Goal: Information Seeking & Learning: Learn about a topic

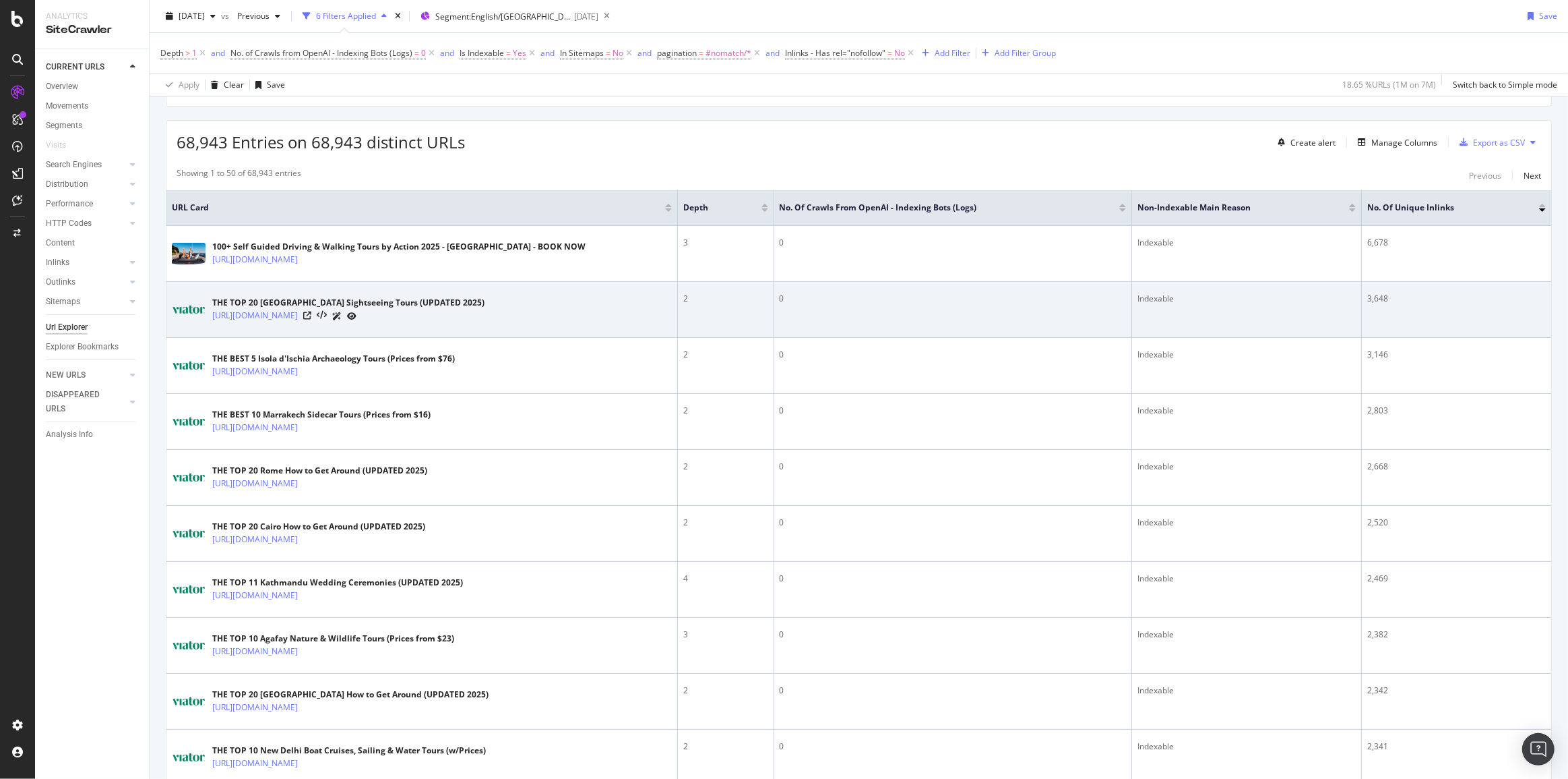
scroll to position [245, 0]
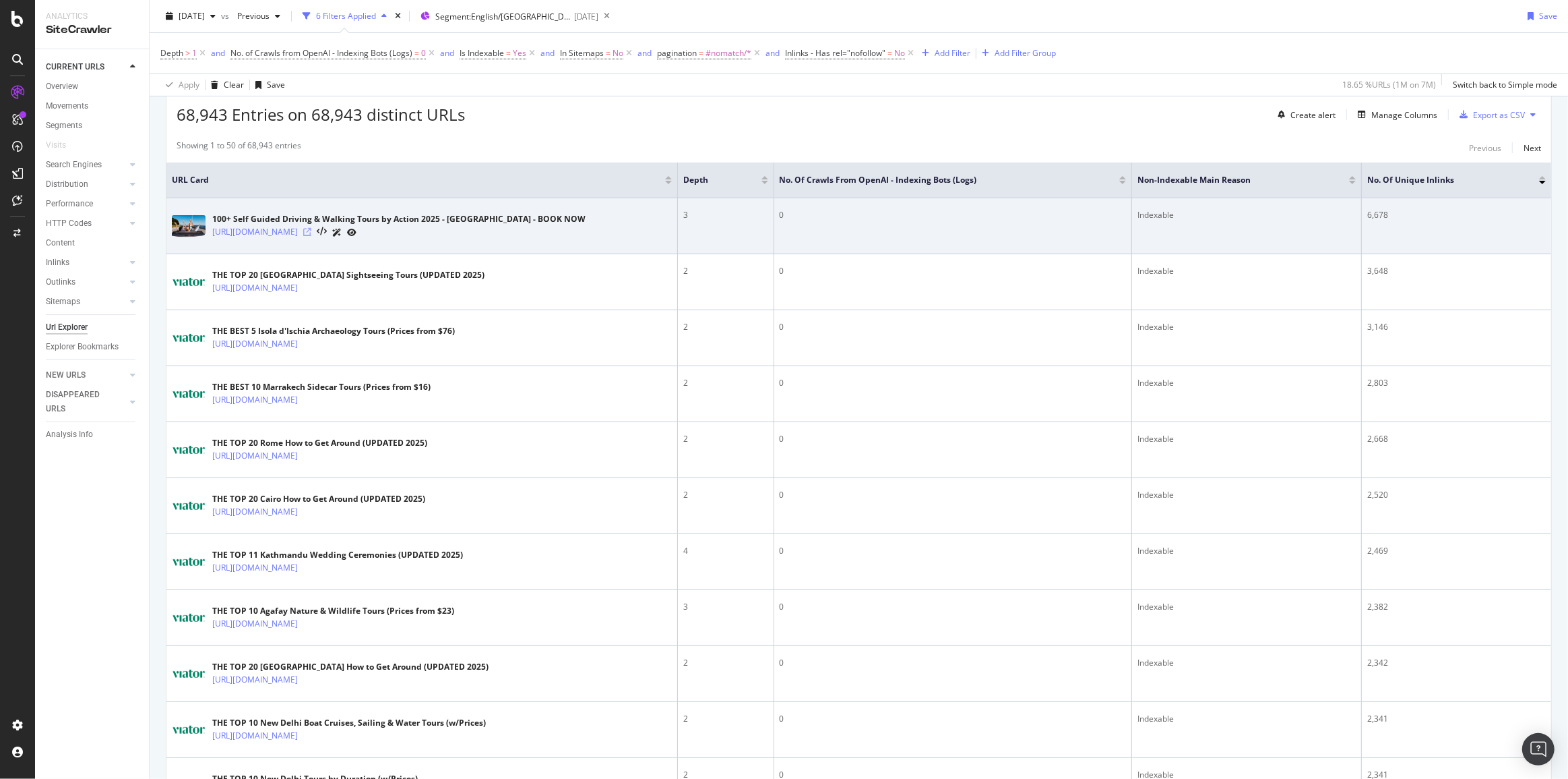
click at [311, 231] on icon at bounding box center [308, 232] width 8 height 8
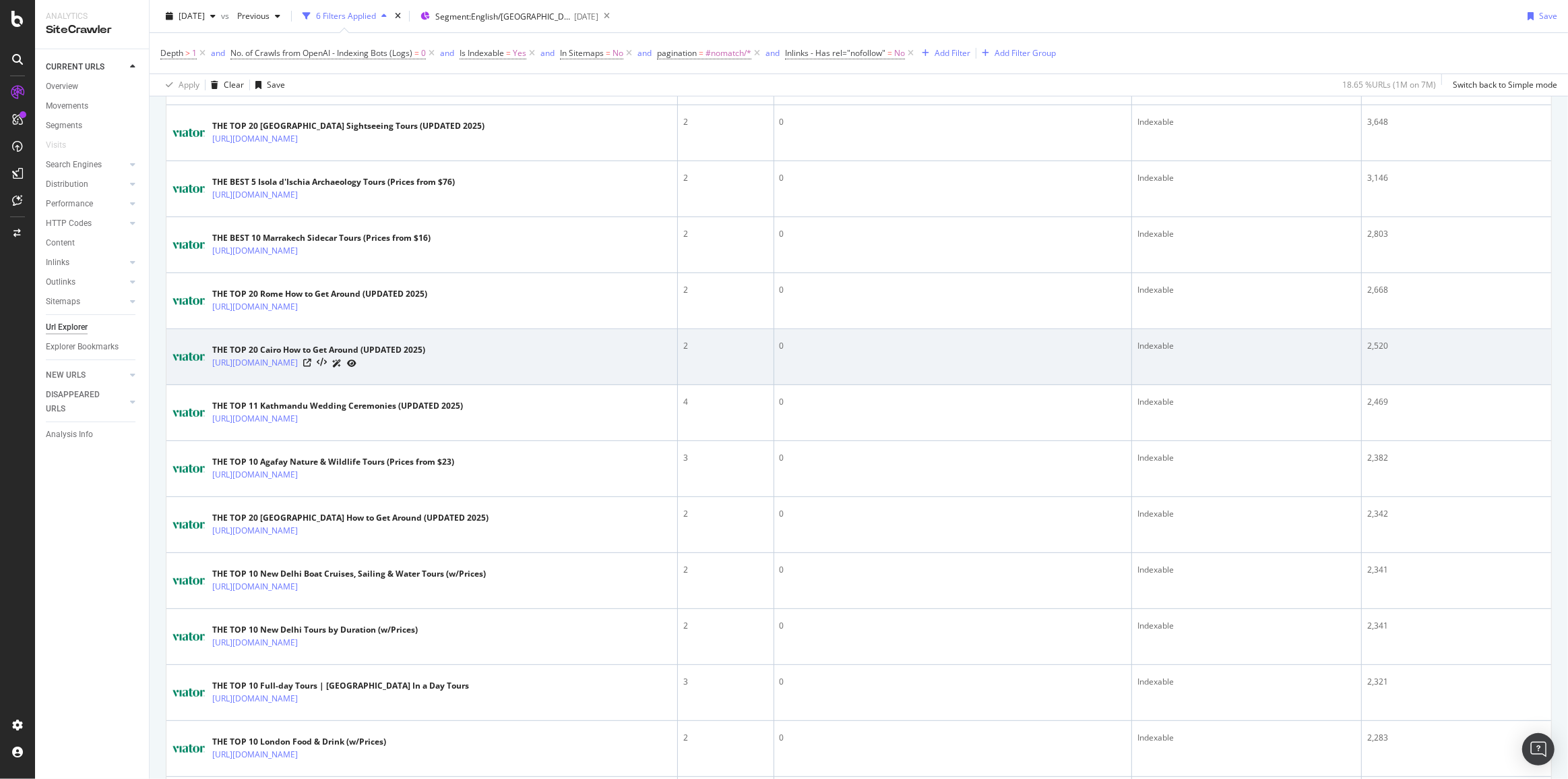
scroll to position [491, 0]
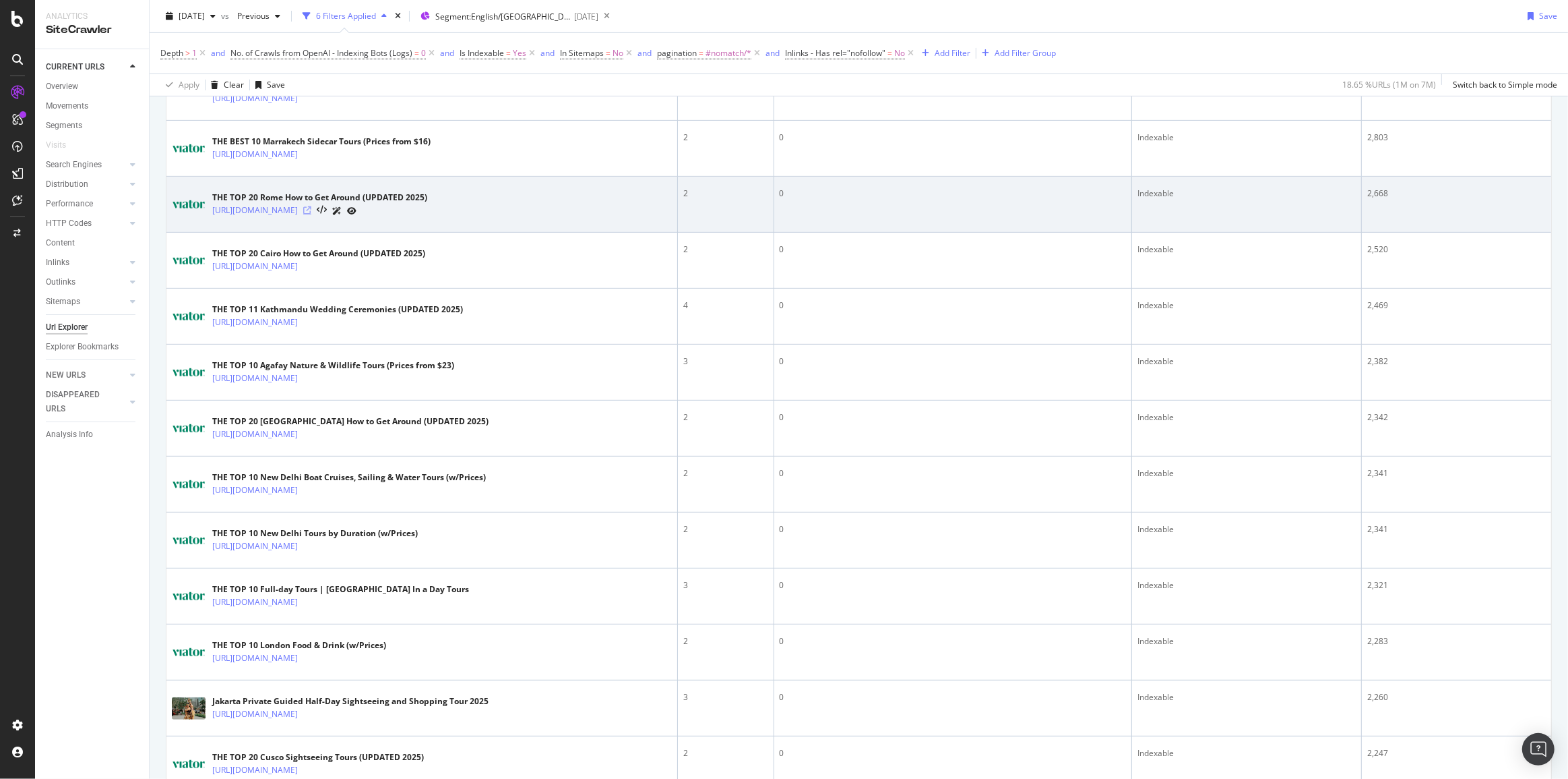
click at [311, 215] on icon at bounding box center [308, 210] width 8 height 8
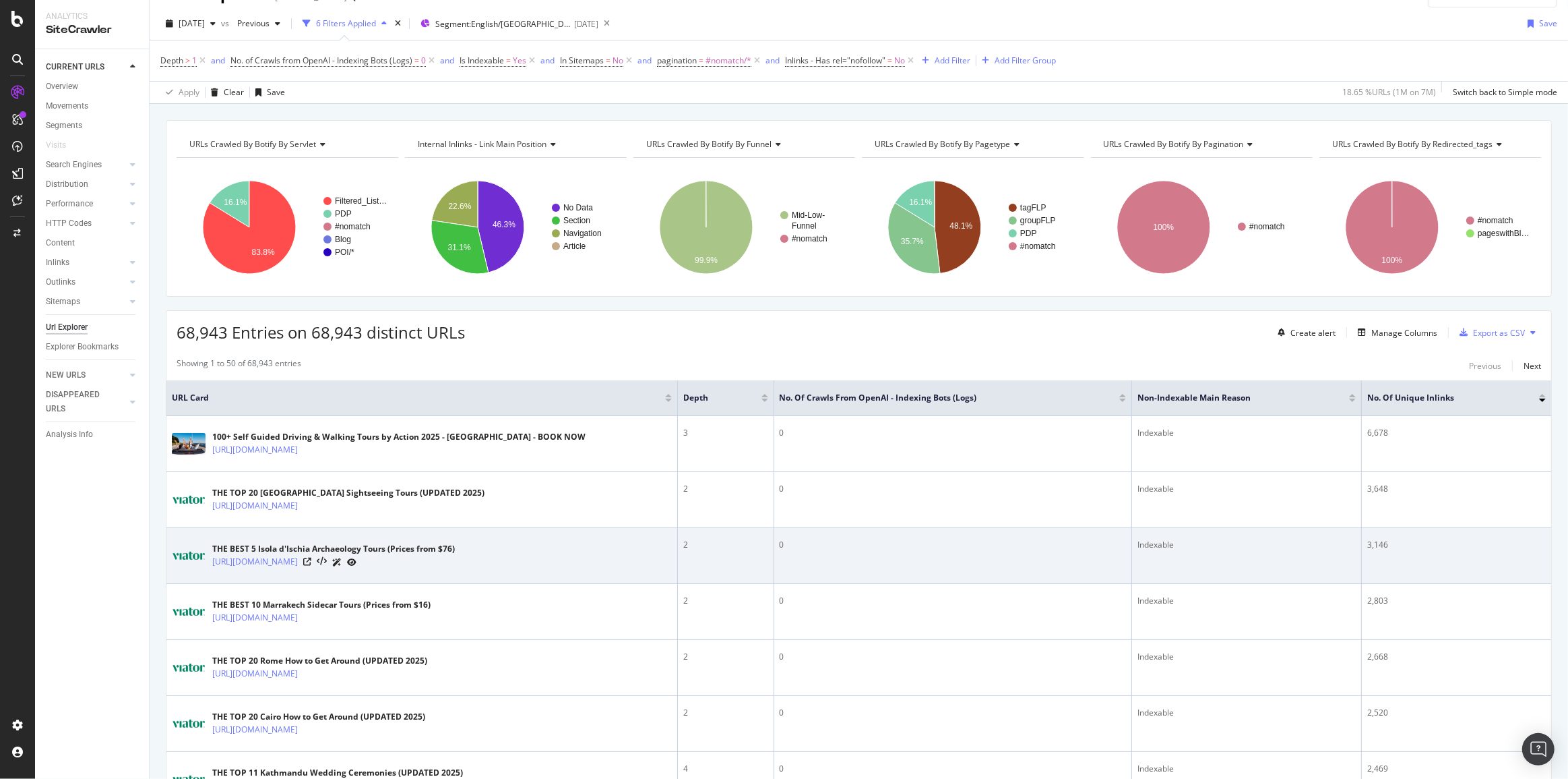
scroll to position [0, 0]
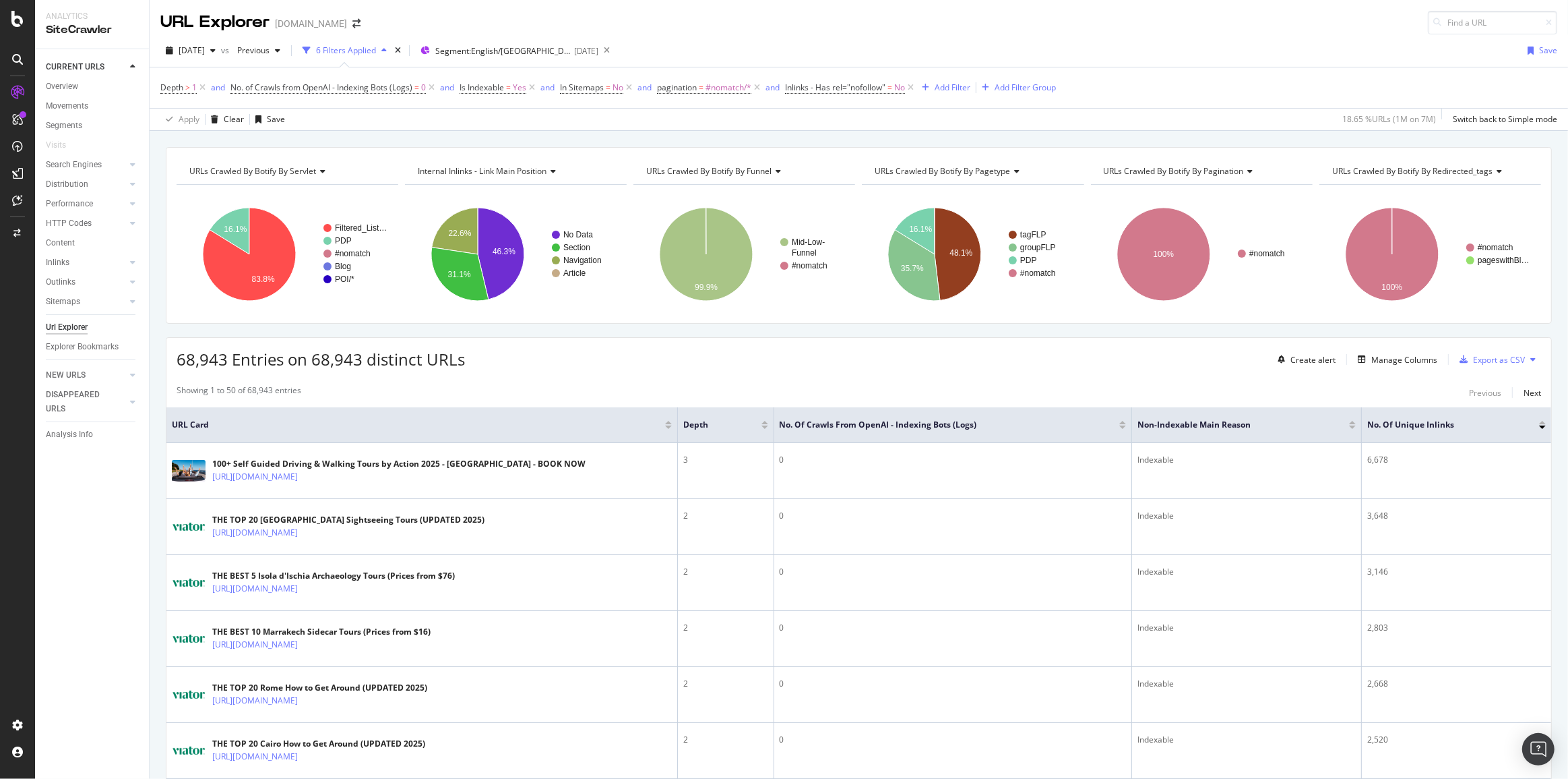
click at [80, 327] on div "Url Explorer" at bounding box center [66, 327] width 42 height 15
